Goal: Obtain resource: Obtain resource

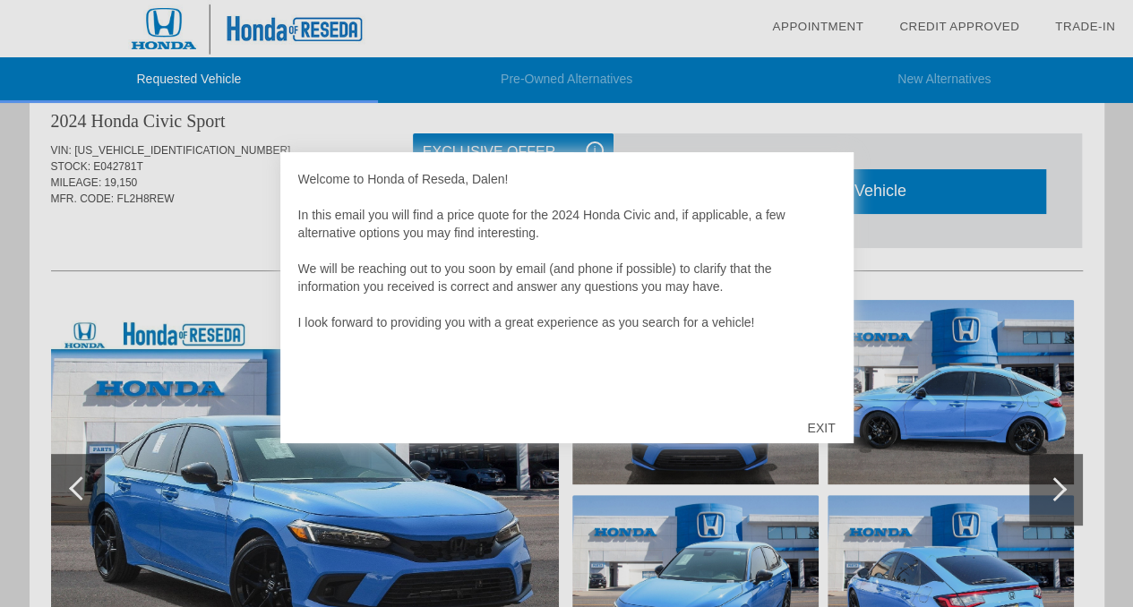
click at [817, 432] on div "EXIT" at bounding box center [821, 428] width 64 height 54
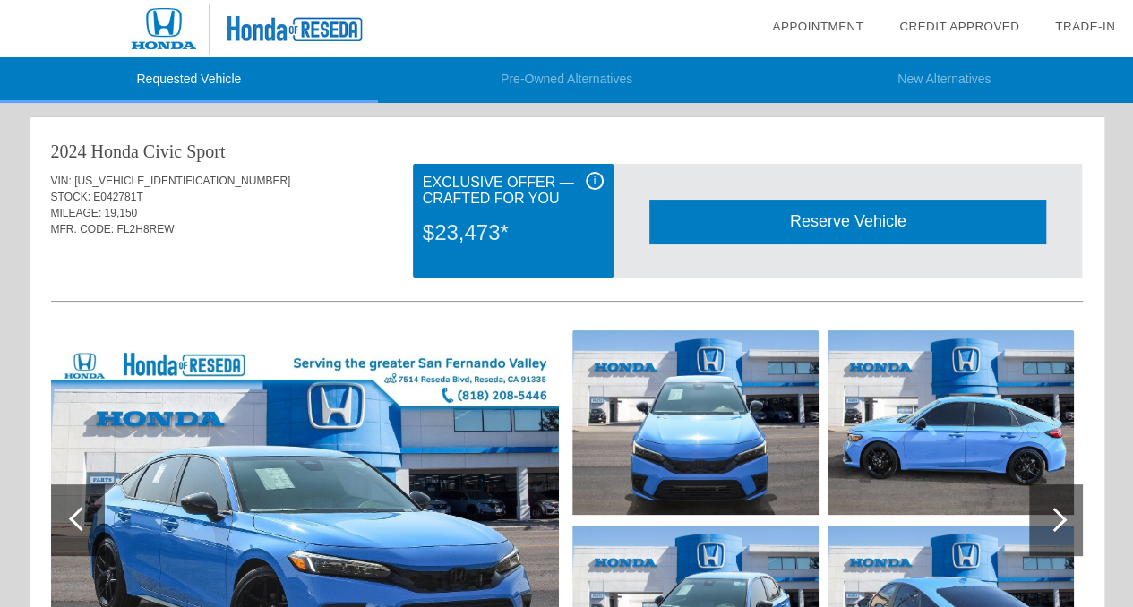
drag, startPoint x: 475, startPoint y: 218, endPoint x: 616, endPoint y: 166, distance: 150.7
click at [616, 166] on div "i Exclusive Offer — Crafted for You $23,473* Reserve Vehicle Reserve This Vehic…" at bounding box center [748, 213] width 670 height 99
click at [598, 175] on div "i" at bounding box center [595, 181] width 18 height 18
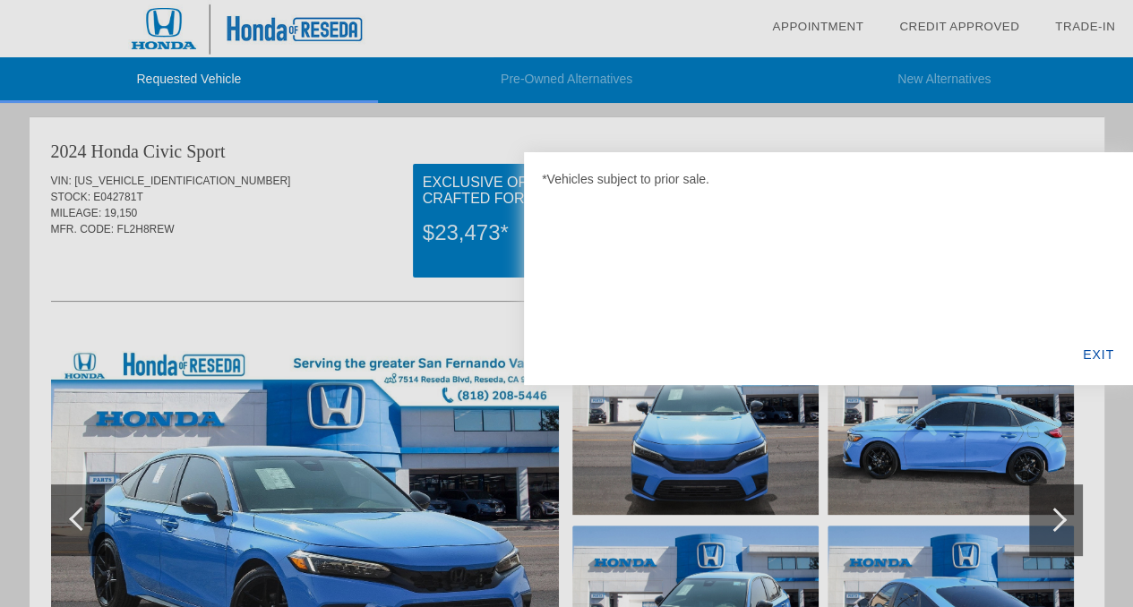
click at [421, 218] on div at bounding box center [566, 303] width 1133 height 607
click at [392, 204] on div at bounding box center [566, 303] width 1133 height 607
click at [466, 196] on div at bounding box center [566, 303] width 1133 height 607
click at [1084, 353] on div "EXIT" at bounding box center [1098, 354] width 69 height 61
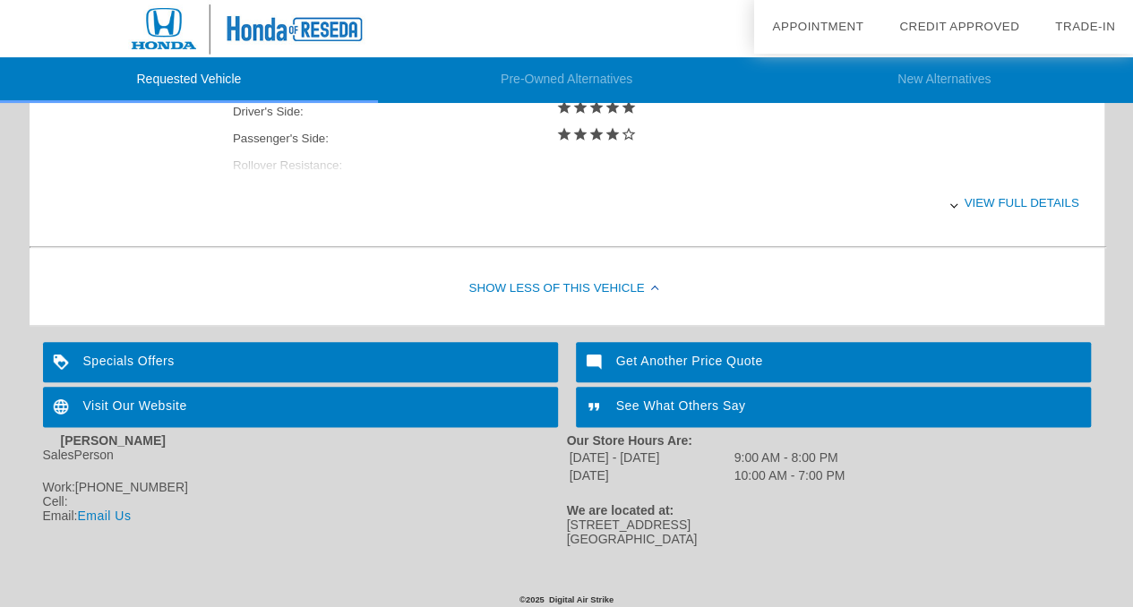
scroll to position [879, 0]
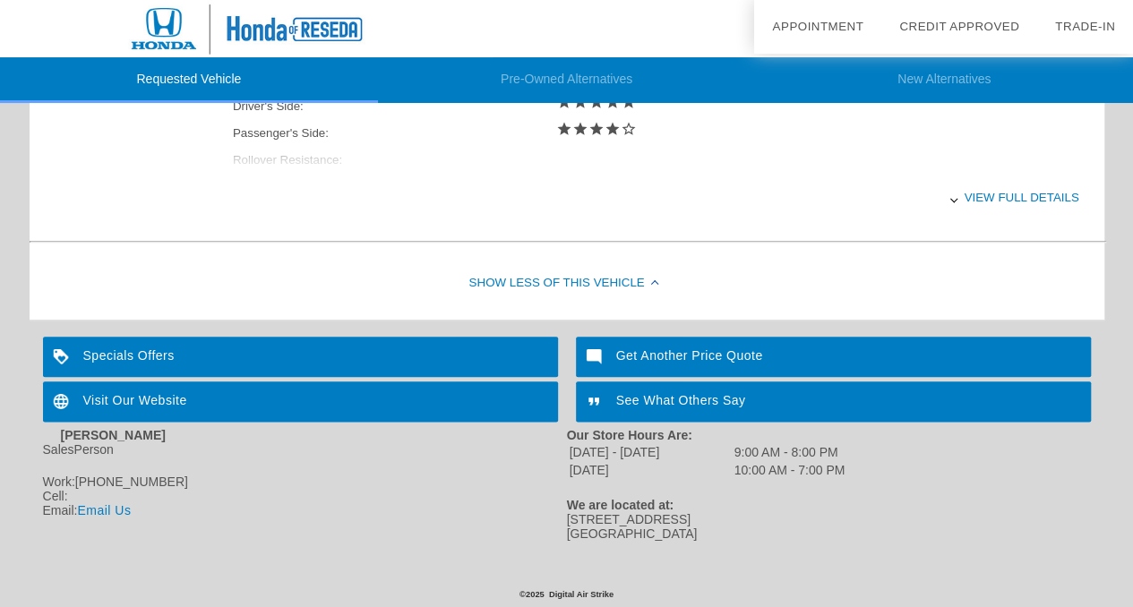
click at [953, 197] on div at bounding box center [953, 198] width 7 height 7
click at [981, 200] on div "View less details" at bounding box center [656, 197] width 846 height 44
click at [981, 200] on div "View full details" at bounding box center [656, 197] width 846 height 44
click at [560, 286] on div "Show Less of this Vehicle" at bounding box center [567, 284] width 1074 height 72
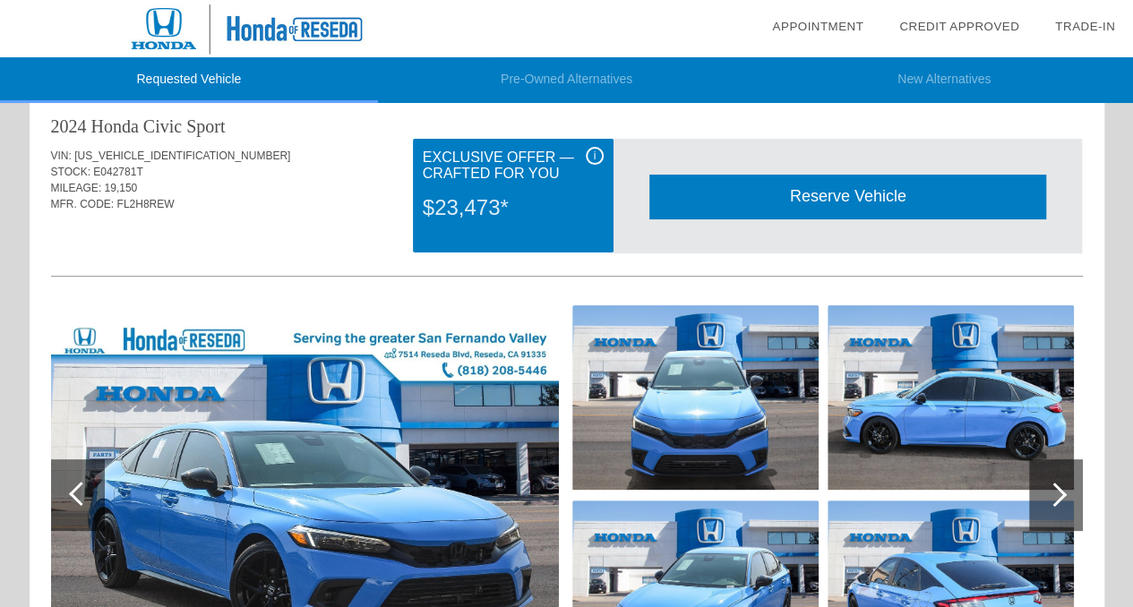
scroll to position [16, 0]
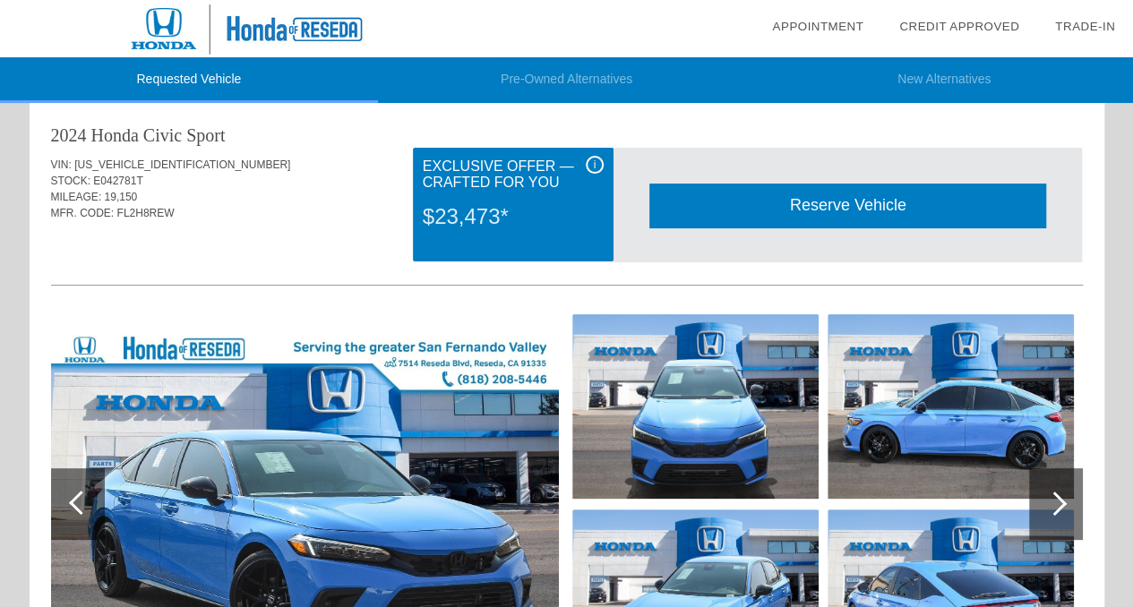
click at [148, 169] on span "[US_VEHICLE_IDENTIFICATION_NUMBER]" at bounding box center [182, 164] width 216 height 13
copy span "[US_VEHICLE_IDENTIFICATION_NUMBER]"
